Goal: Information Seeking & Learning: Compare options

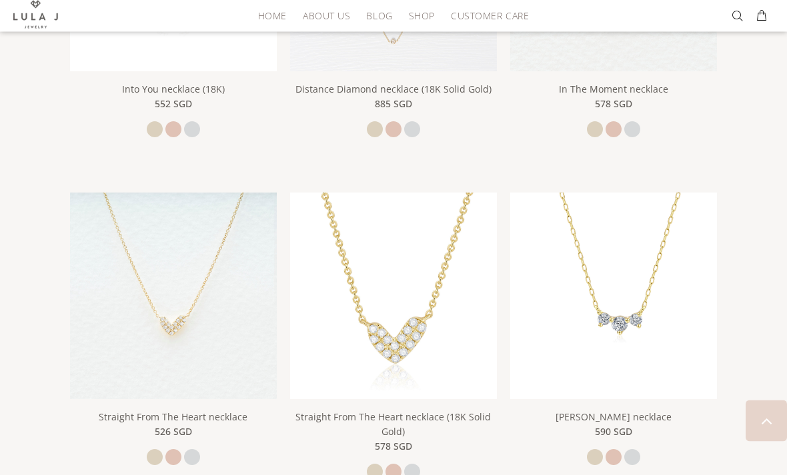
scroll to position [1454, 0]
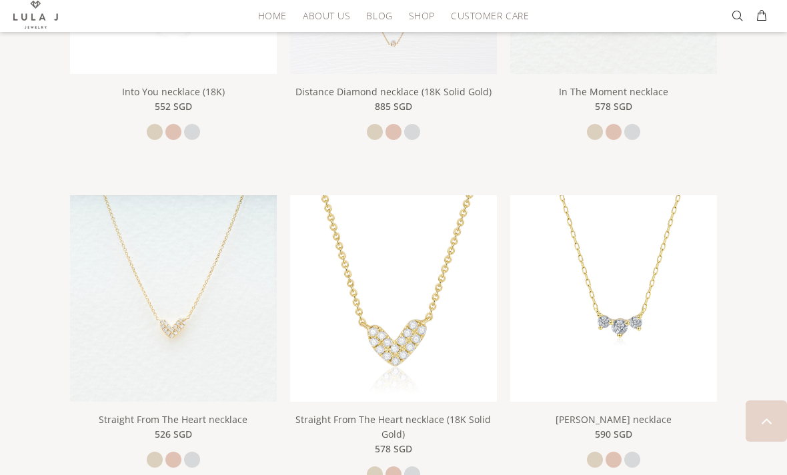
click at [177, 326] on img at bounding box center [173, 298] width 207 height 207
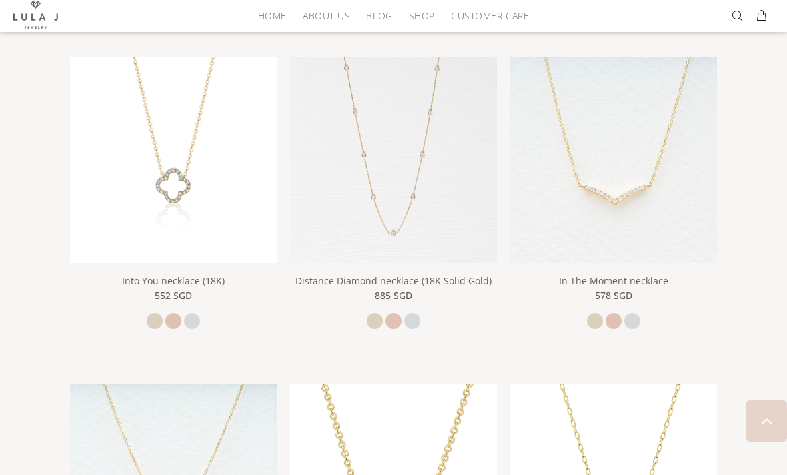
scroll to position [1262, 0]
click at [127, 199] on img at bounding box center [173, 162] width 207 height 207
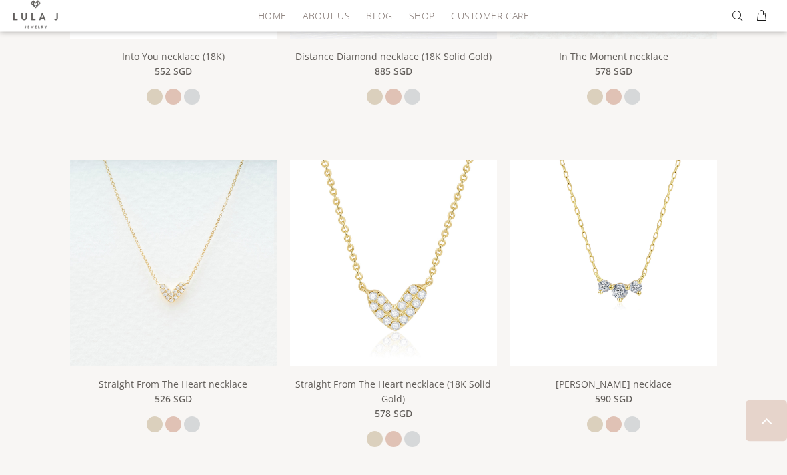
scroll to position [1490, 0]
click at [175, 255] on img at bounding box center [173, 263] width 207 height 207
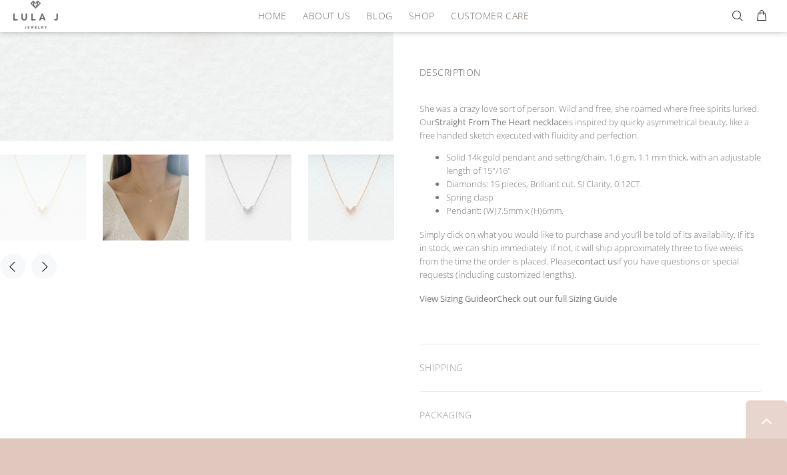
scroll to position [391, 0]
click at [143, 199] on link at bounding box center [146, 198] width 86 height 86
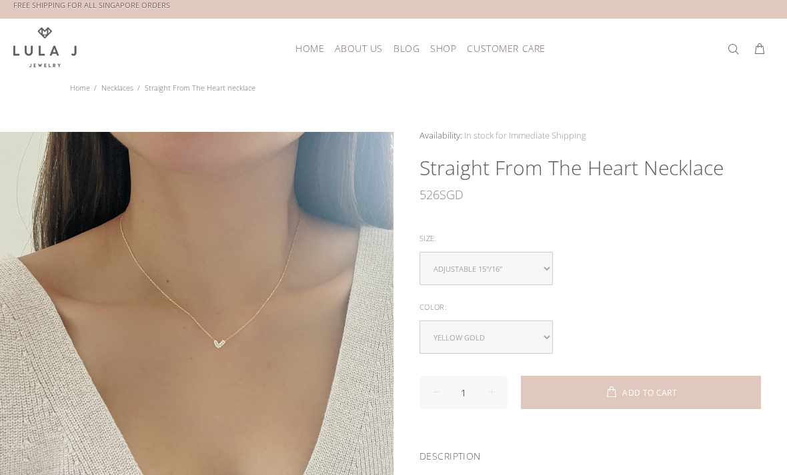
scroll to position [9, 0]
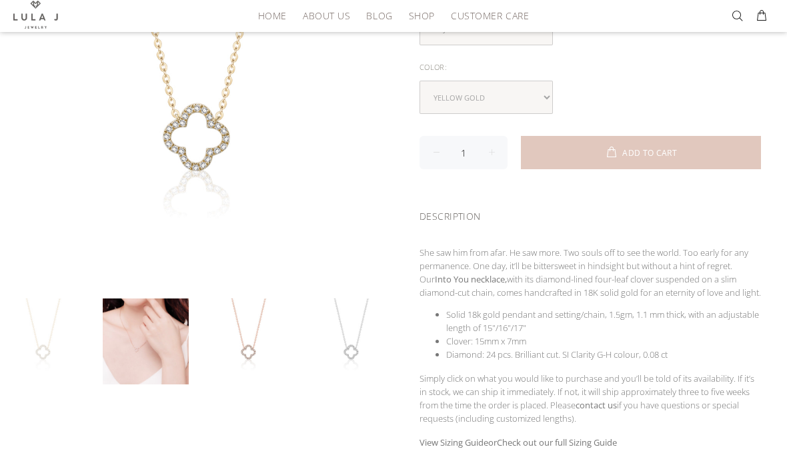
scroll to position [253, 0]
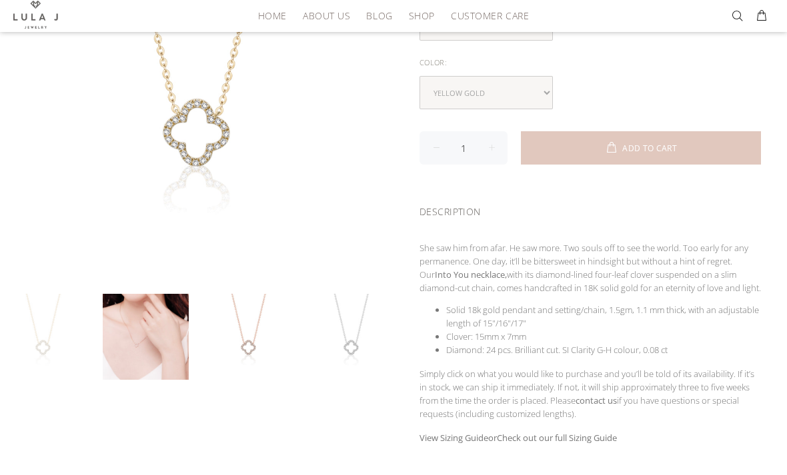
click at [153, 334] on link at bounding box center [146, 337] width 86 height 86
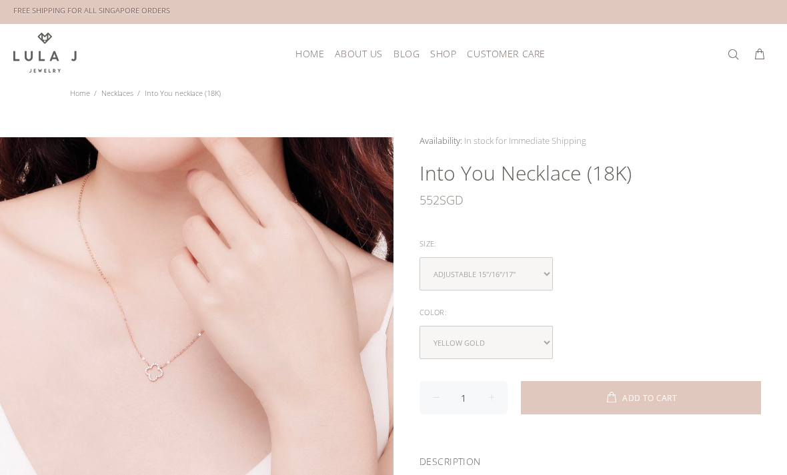
scroll to position [0, 0]
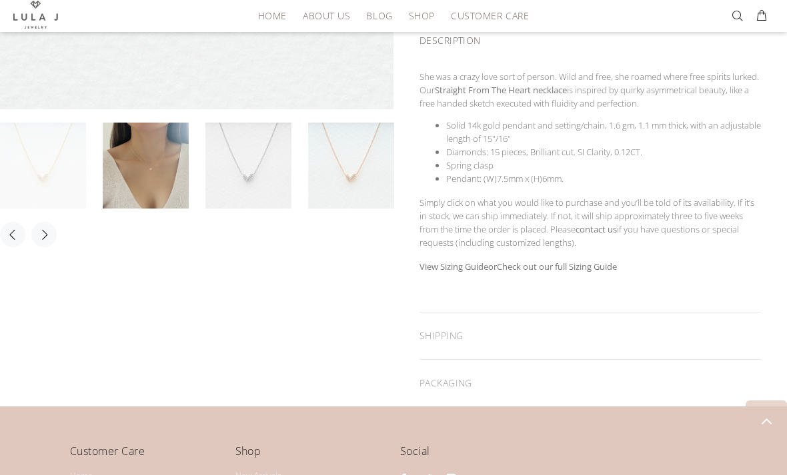
scroll to position [425, 0]
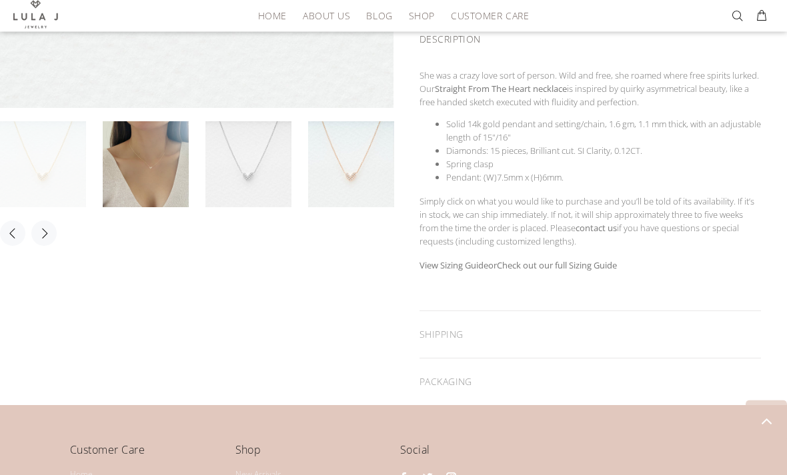
click at [167, 181] on link at bounding box center [146, 165] width 86 height 86
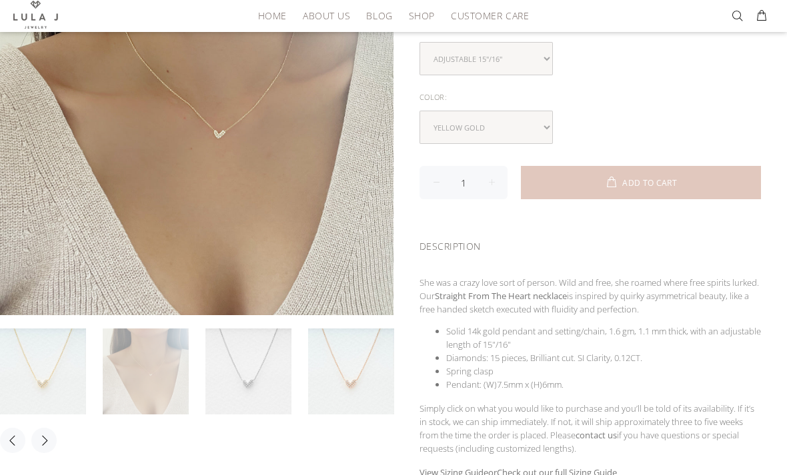
scroll to position [219, 0]
click at [257, 388] on link at bounding box center [248, 370] width 86 height 86
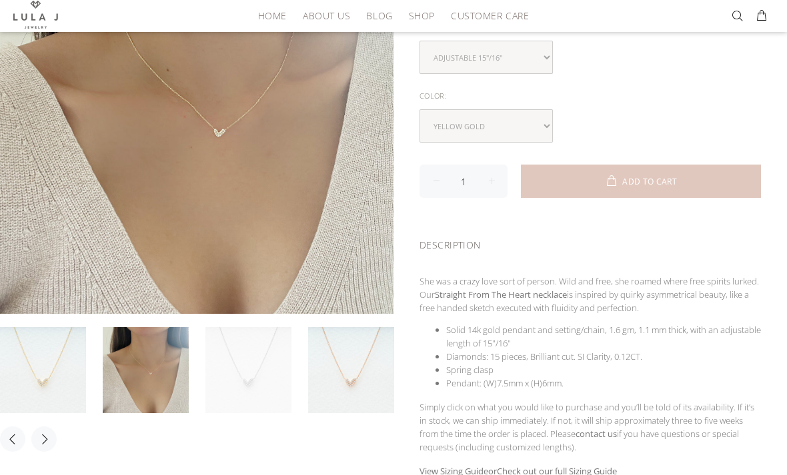
click at [244, 373] on link at bounding box center [248, 370] width 86 height 86
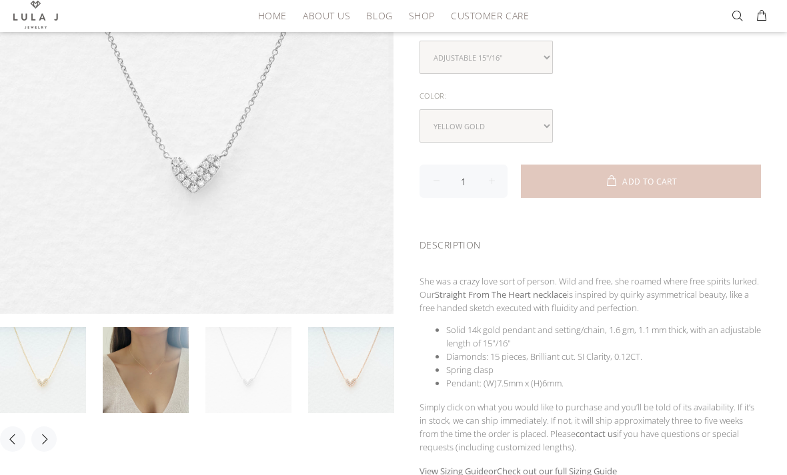
click at [48, 363] on link at bounding box center [43, 370] width 86 height 86
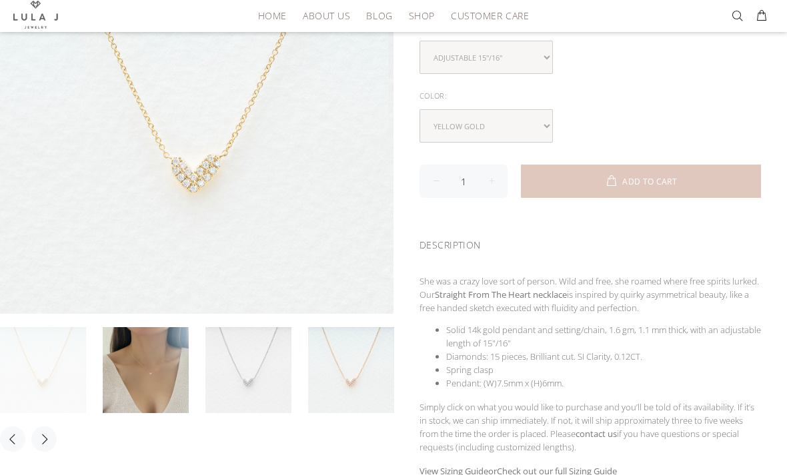
click at [371, 386] on link at bounding box center [351, 370] width 86 height 86
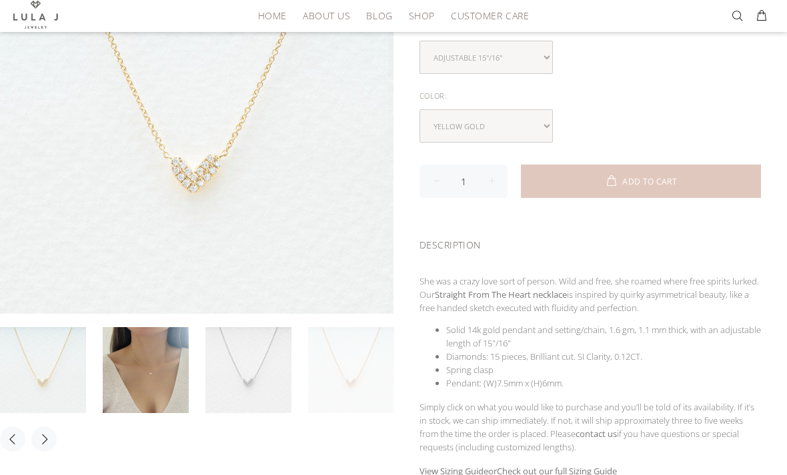
click at [349, 361] on link at bounding box center [351, 370] width 86 height 86
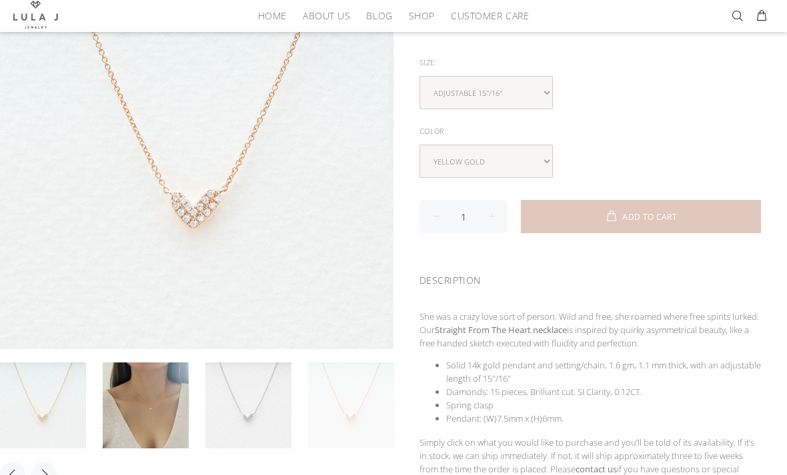
scroll to position [166, 0]
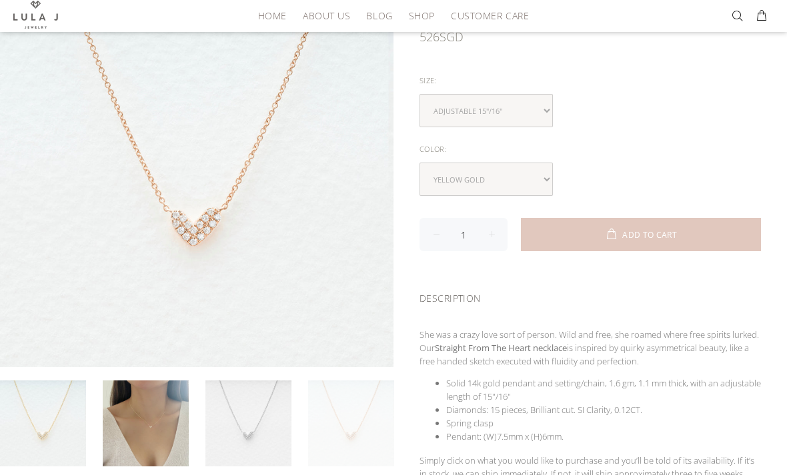
click at [45, 423] on link at bounding box center [43, 424] width 86 height 86
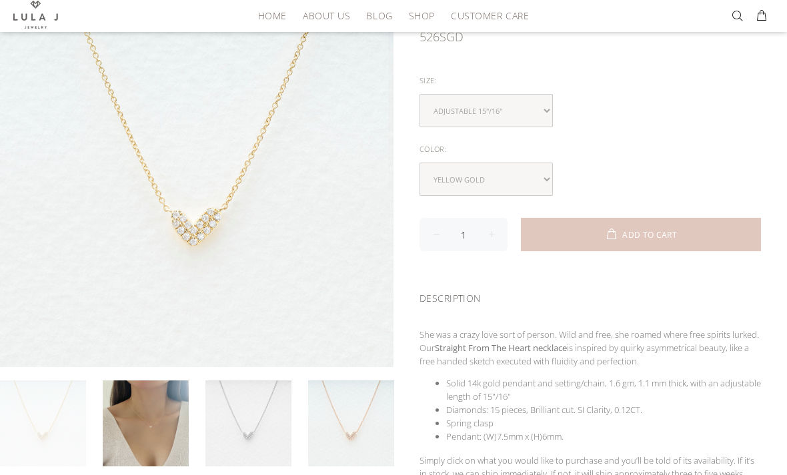
click at [237, 419] on link at bounding box center [248, 424] width 86 height 86
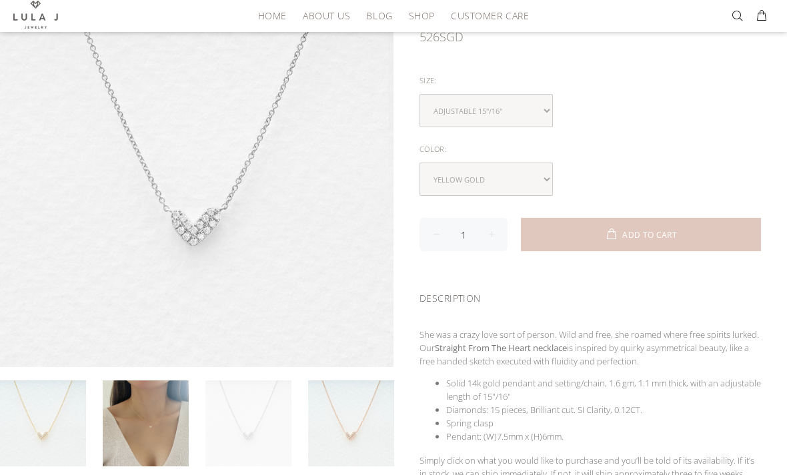
click at [53, 414] on link at bounding box center [43, 424] width 86 height 86
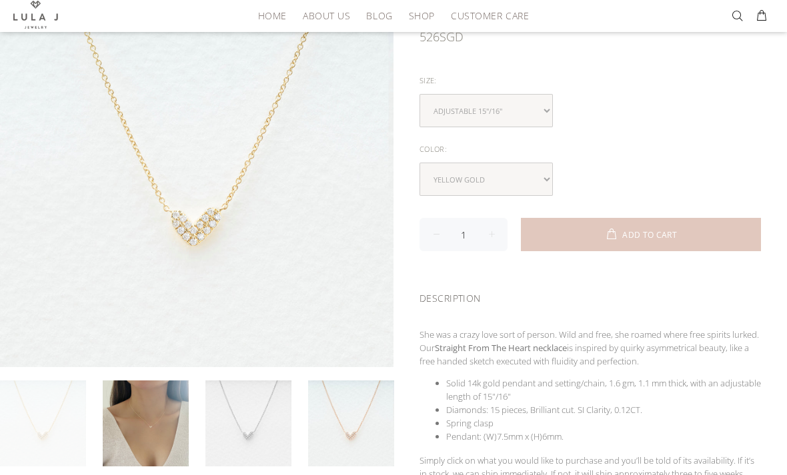
click at [144, 429] on link at bounding box center [146, 424] width 86 height 86
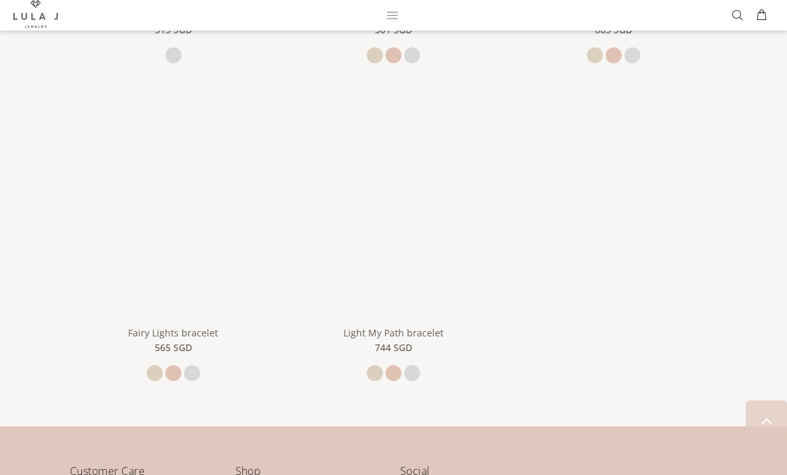
scroll to position [801, 0]
